Goal: Task Accomplishment & Management: Manage account settings

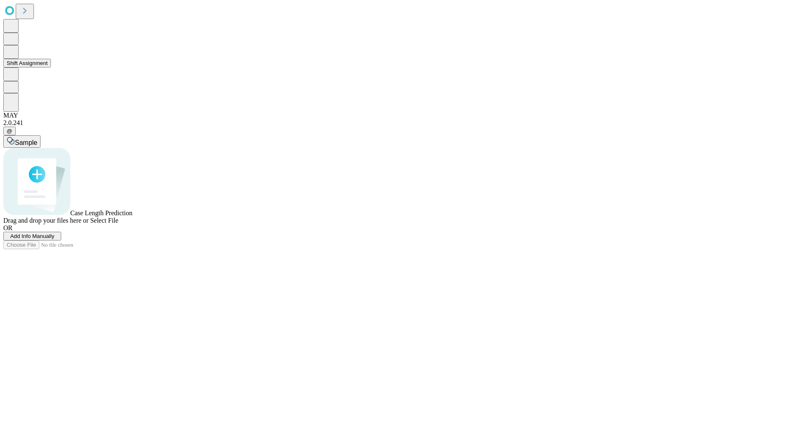
click at [51, 67] on button "Shift Assignment" at bounding box center [27, 63] width 48 height 9
